Goal: Task Accomplishment & Management: Manage account settings

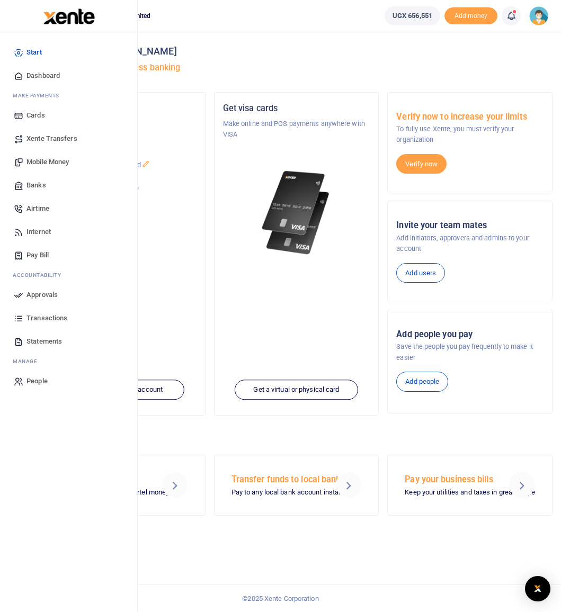
click at [63, 160] on span "Mobile Money" at bounding box center [47, 162] width 42 height 11
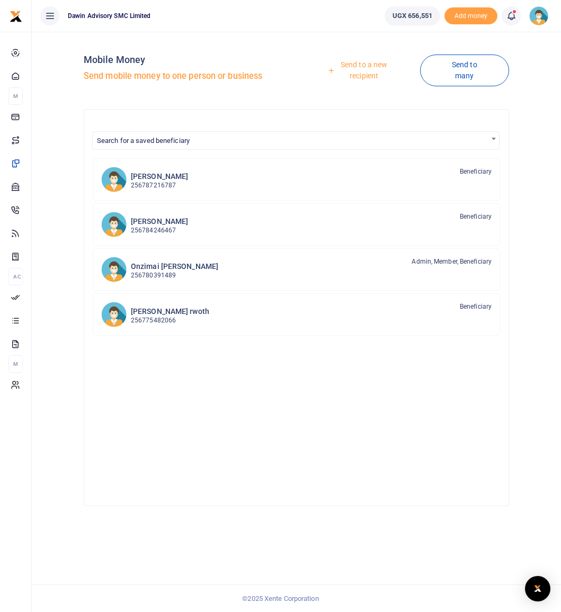
click at [380, 70] on link "Send to a new recipient" at bounding box center [359, 70] width 119 height 30
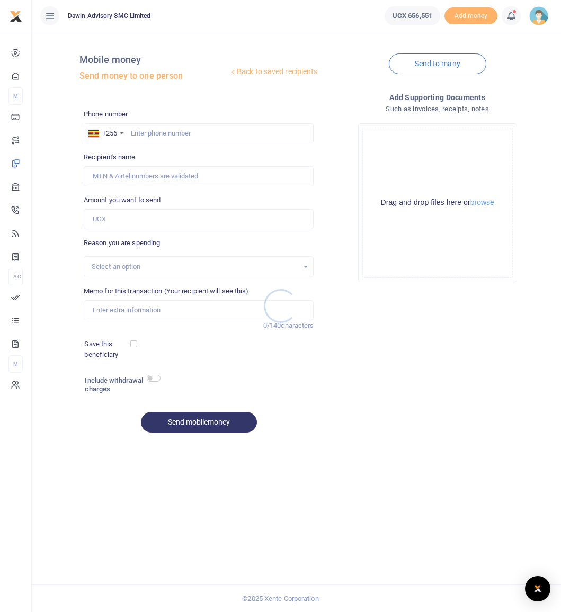
click at [141, 136] on div at bounding box center [280, 306] width 561 height 612
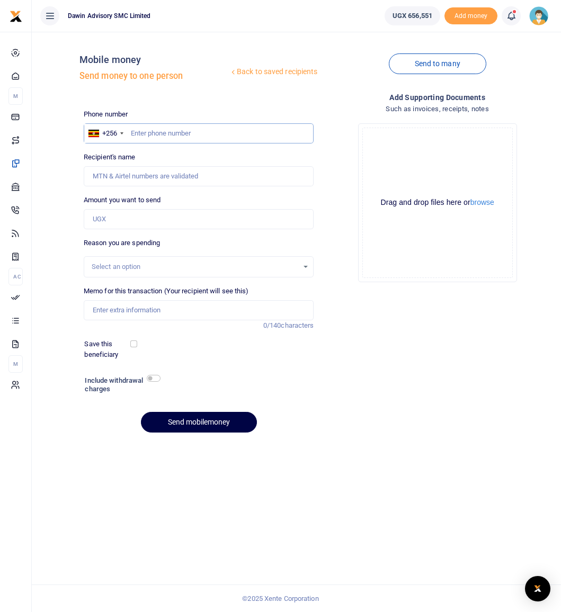
click at [142, 133] on input "text" at bounding box center [199, 133] width 230 height 20
type input "0750300290"
type input "Fredrick Onzimai"
type input "0750300290"
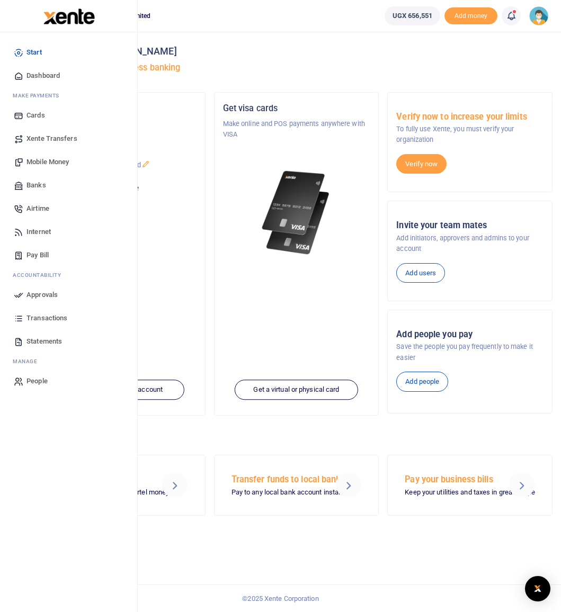
click at [56, 160] on span "Mobile Money" at bounding box center [47, 162] width 42 height 11
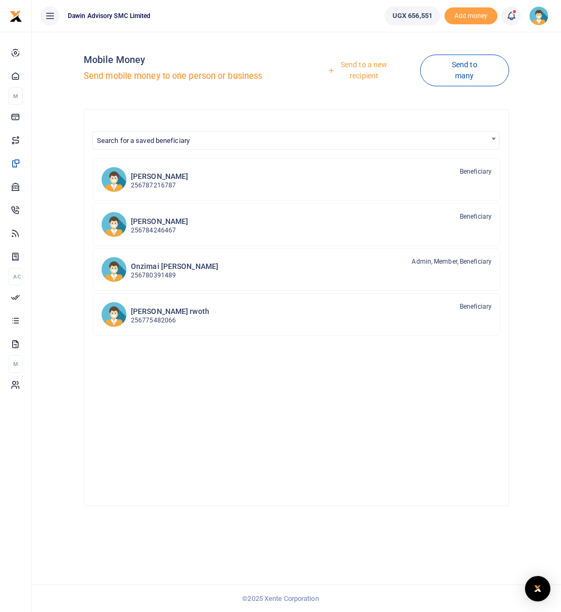
click at [355, 72] on link "Send to a new recipient" at bounding box center [359, 70] width 119 height 30
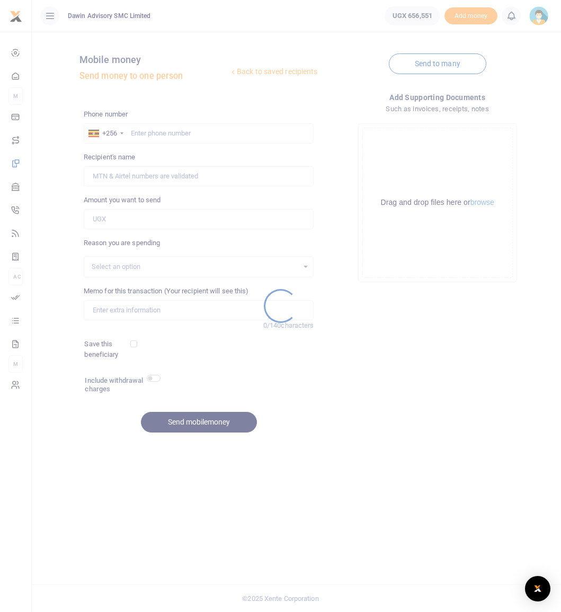
click at [138, 140] on div at bounding box center [280, 306] width 561 height 612
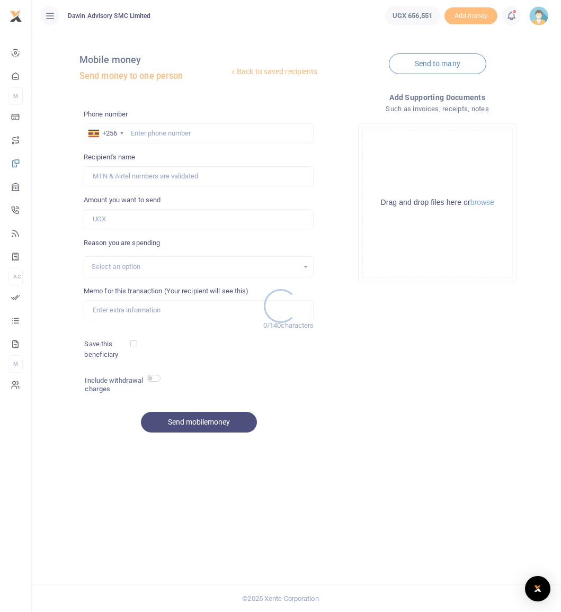
click at [140, 133] on div at bounding box center [280, 306] width 561 height 612
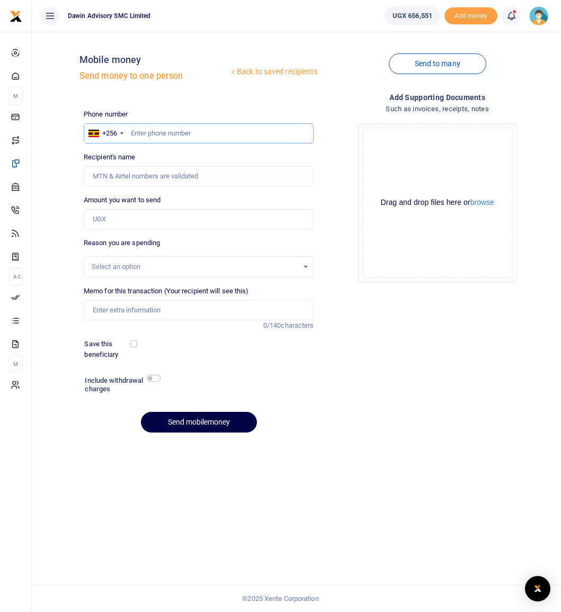
click at [142, 136] on input "text" at bounding box center [199, 133] width 230 height 20
type input "781155825"
type input "[PERSON_NAME]"
type input "781155825"
click at [146, 224] on input "Amount you want to send" at bounding box center [199, 219] width 230 height 20
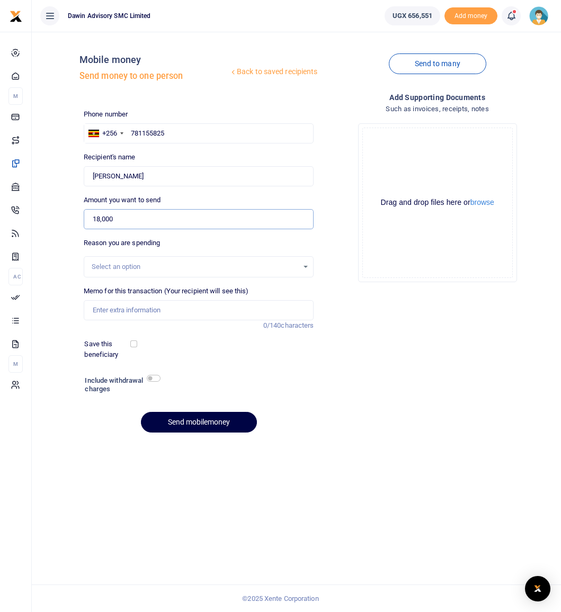
type input "18,000"
click at [151, 272] on div "Select an option" at bounding box center [198, 267] width 229 height 12
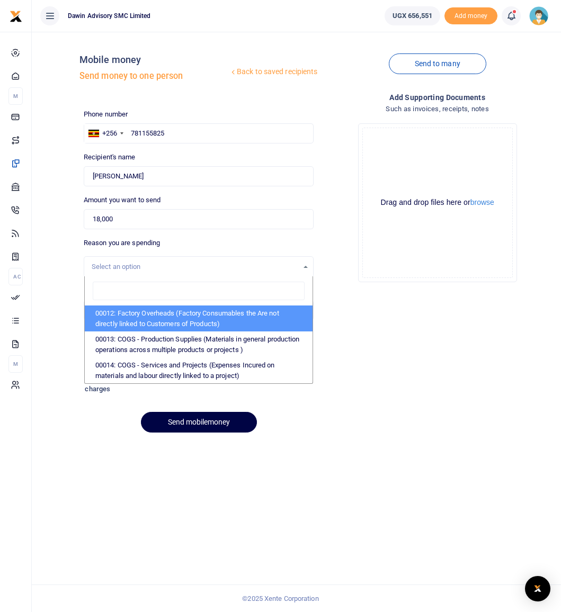
click at [162, 323] on li "00012: Factory Overheads (Factory Consumables the Are not directly linked to Cu…" at bounding box center [199, 318] width 228 height 26
select select "4975"
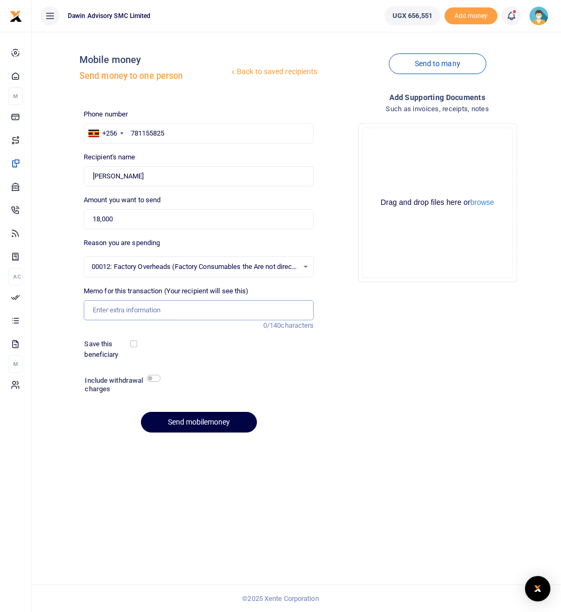
click at [130, 310] on input "Memo for this transaction (Your recipient will see this)" at bounding box center [199, 310] width 230 height 20
type input "Delivery Fees for Tyre Table"
click at [186, 428] on button "Send mobilemoney" at bounding box center [199, 422] width 116 height 21
click at [510, 15] on icon at bounding box center [511, 16] width 11 height 12
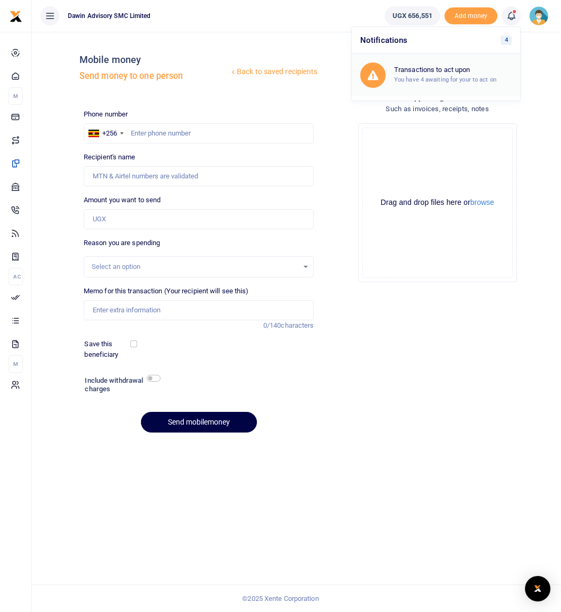
click at [443, 71] on h6 "Transactions to act upon" at bounding box center [453, 70] width 118 height 8
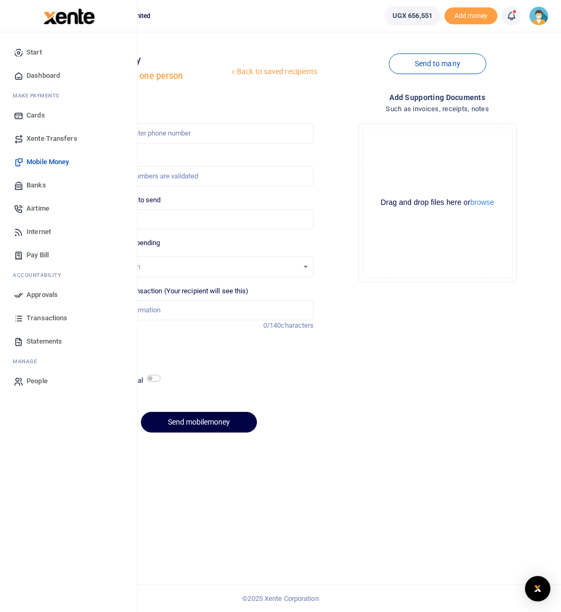
click at [34, 293] on span "Approvals" at bounding box center [41, 295] width 31 height 11
click at [38, 293] on span "Approvals" at bounding box center [41, 295] width 31 height 11
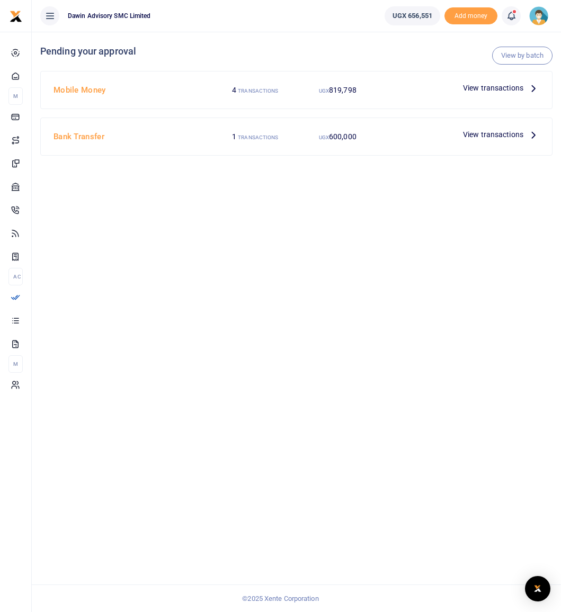
click at [515, 93] on span "View transactions" at bounding box center [493, 88] width 60 height 12
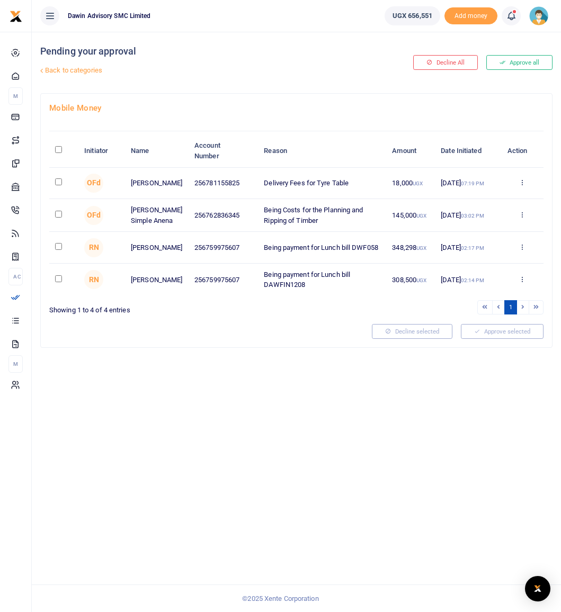
click at [54, 182] on td at bounding box center [63, 183] width 29 height 31
click at [59, 183] on input "checkbox" at bounding box center [58, 181] width 7 height 7
checkbox input "true"
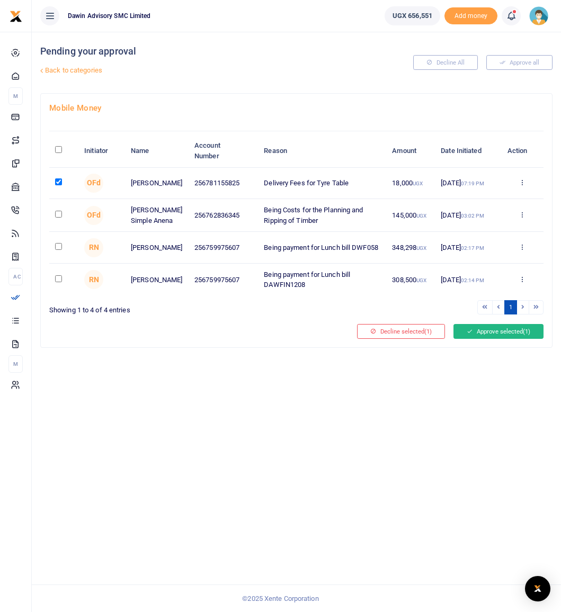
click at [470, 334] on icon at bounding box center [469, 331] width 6 height 7
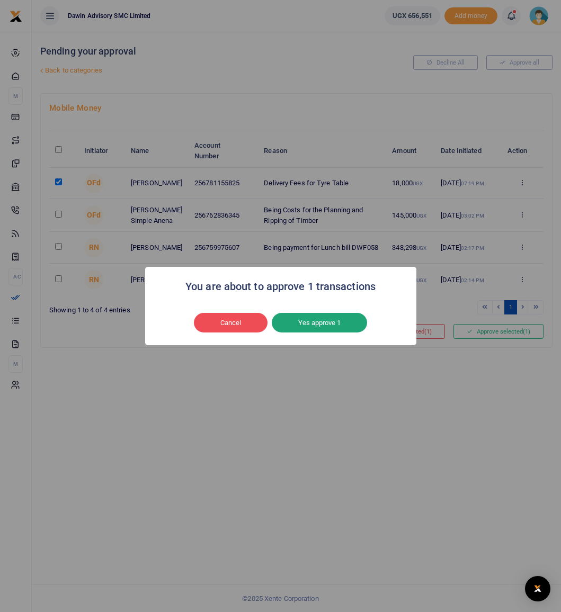
click at [340, 322] on button "Yes approve 1" at bounding box center [319, 323] width 95 height 20
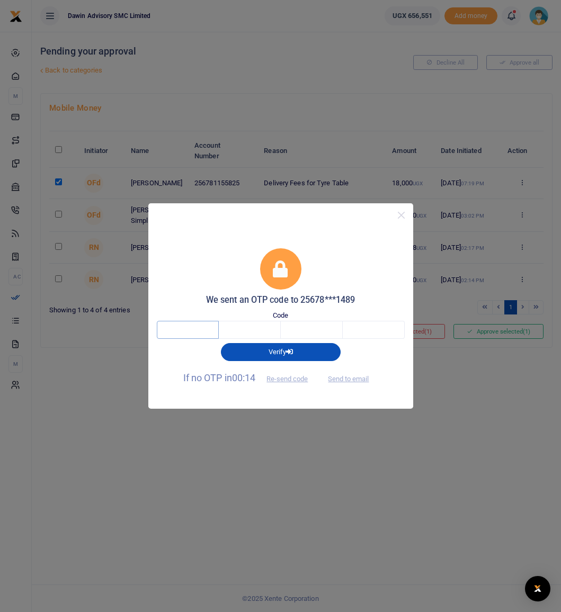
click at [202, 326] on input "text" at bounding box center [188, 330] width 62 height 18
type input "8"
type input "1"
type input "6"
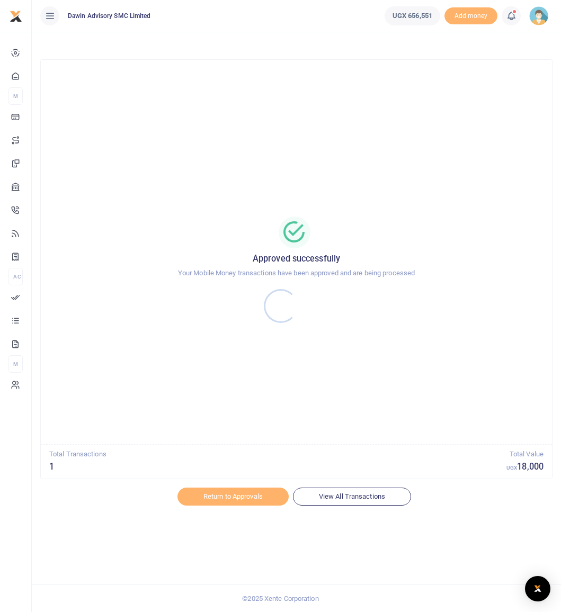
click at [226, 499] on div at bounding box center [280, 306] width 561 height 612
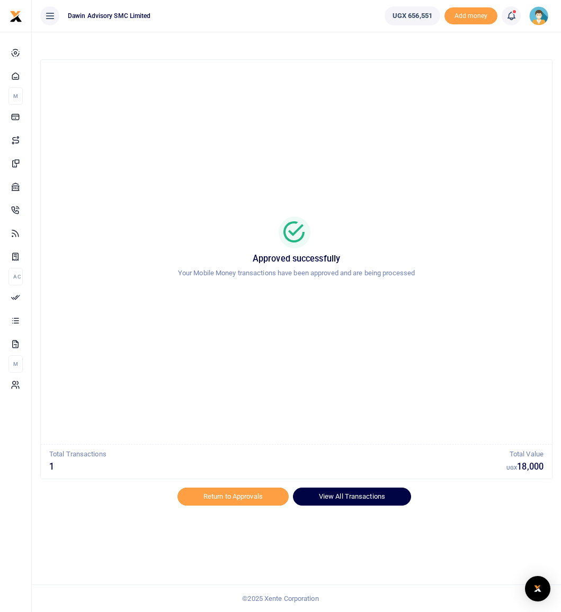
click at [332, 492] on link "View All Transactions" at bounding box center [352, 497] width 118 height 18
